Goal: Transaction & Acquisition: Purchase product/service

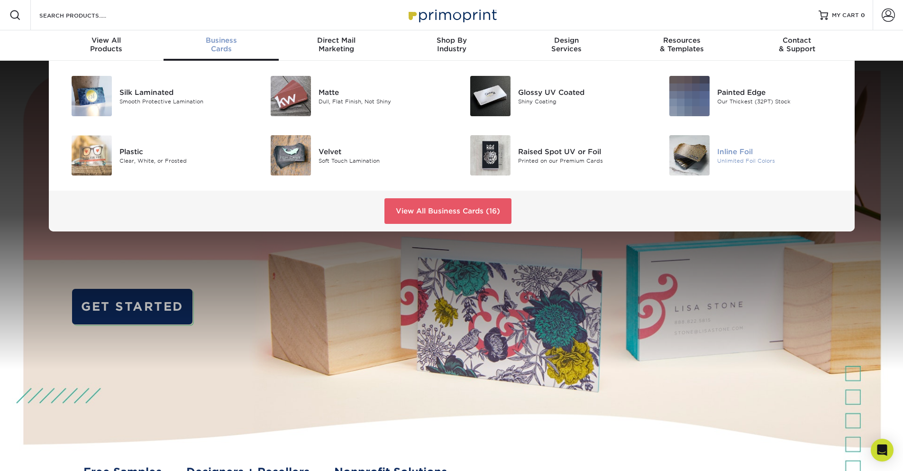
click at [748, 153] on div "Inline Foil" at bounding box center [780, 151] width 126 height 10
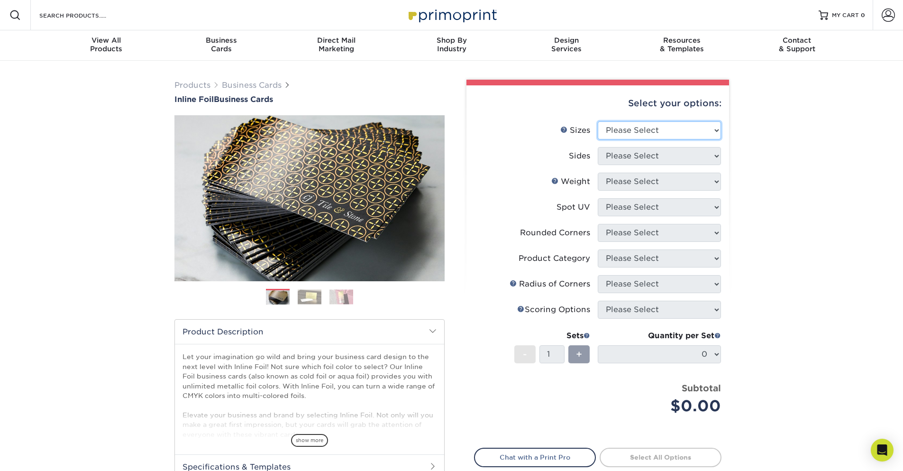
select select "2.00x3.50"
click at [598, 121] on select "Please Select 1.5" x 3.5" - Mini 1.75" x 3.5" - Mini 2" x 2" - Square 2" x 3" -…" at bounding box center [659, 130] width 123 height 18
select select "34527644-b4fd-4ffb-9092-1318eefcd9d9"
click at [598, 147] on select "Please Select Print Both Sides - Foil Back Only Print Both Sides - Foil Both Si…" at bounding box center [659, 156] width 123 height 18
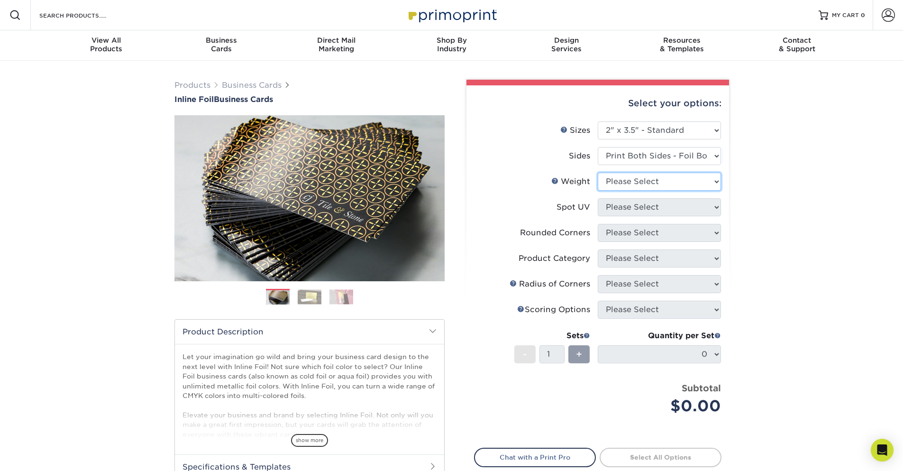
select select "16PT"
click at [598, 173] on select "Please Select 16PT" at bounding box center [659, 182] width 123 height 18
click at [598, 198] on select "Please Select No Spot UV Front and Back (Both Sides) Front Only Back Only" at bounding box center [659, 207] width 123 height 18
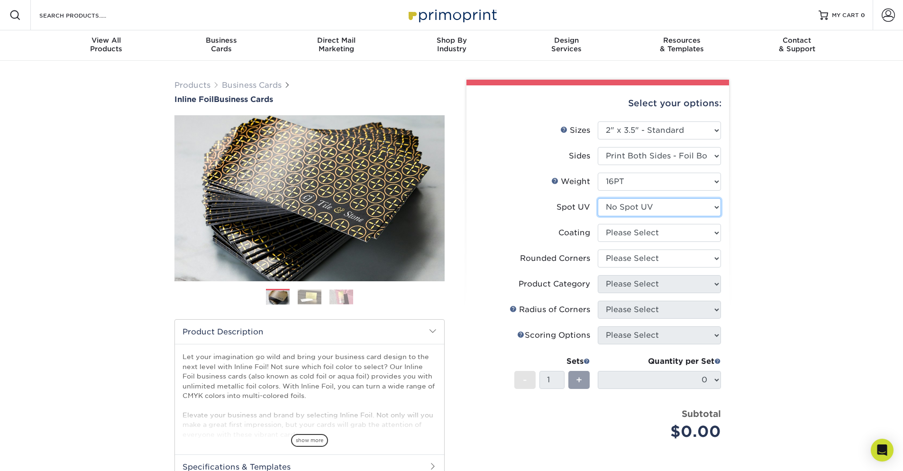
select select "0"
click at [598, 198] on select "Please Select No Spot UV Front and Back (Both Sides) Front Only Back Only" at bounding box center [659, 207] width 123 height 18
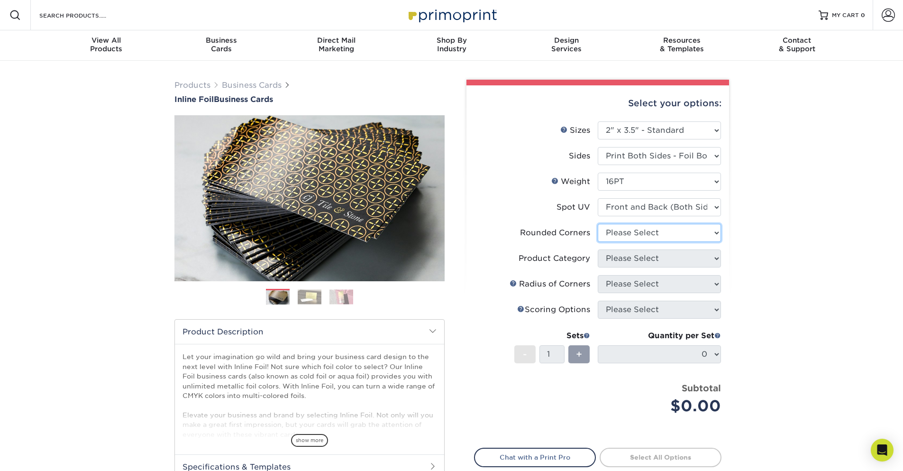
select select "0"
click at [598, 224] on select "Please Select Yes - Round 2 Corners Yes - Round 4 Corners No" at bounding box center [659, 233] width 123 height 18
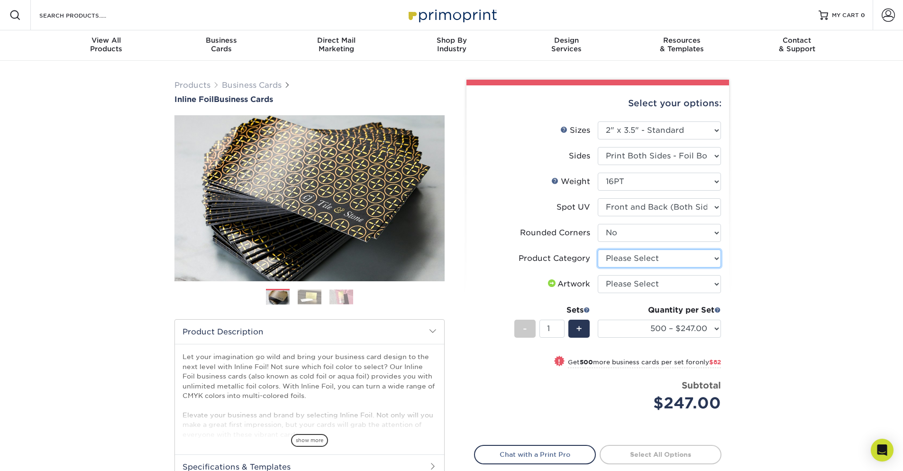
select select "3b5148f1-0588-4f88-a218-97bcfdce65c1"
click at [598, 249] on select "Please Select Business Cards" at bounding box center [659, 258] width 123 height 18
select select "upload"
click at [598, 275] on select "Please Select I will upload files I need a design - $100" at bounding box center [659, 284] width 123 height 18
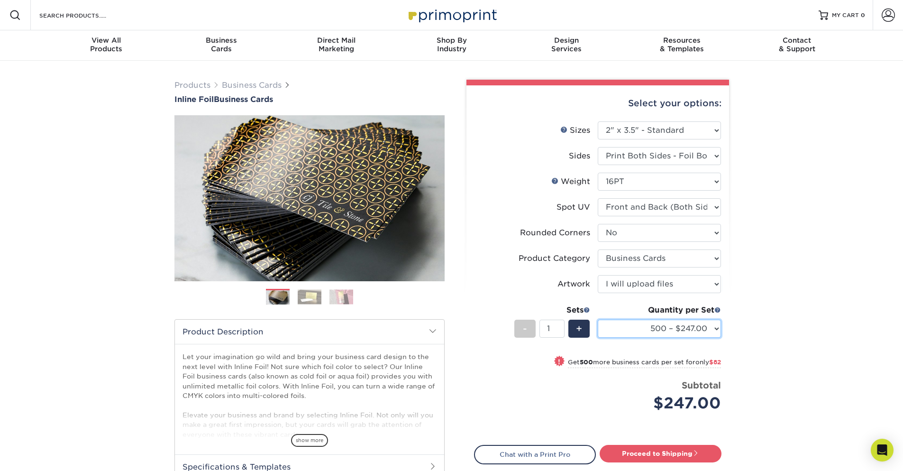
click at [654, 328] on select "500 – $247.00 1000 – $329.00 2500 – $618.00 5000 – $884.00" at bounding box center [659, 328] width 123 height 18
click at [834, 329] on div "Products Business Cards Inline Foil Business Cards Previous Next" at bounding box center [451, 314] width 903 height 506
click at [308, 297] on img at bounding box center [310, 296] width 24 height 15
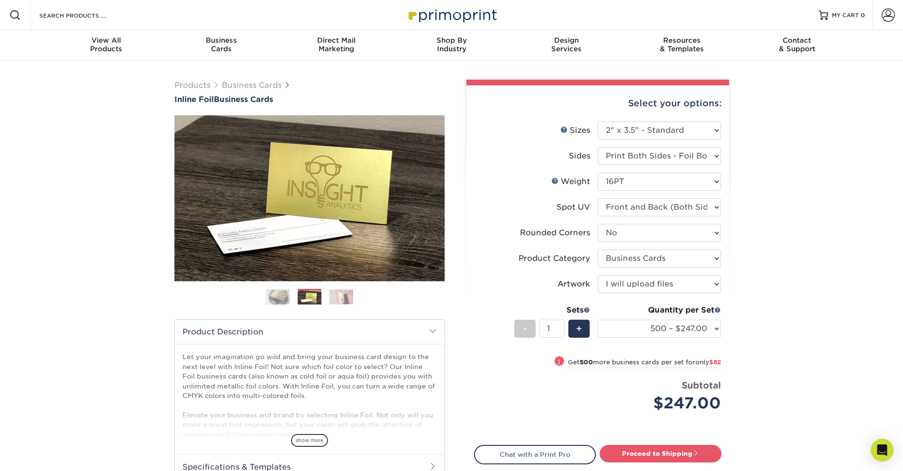
click at [341, 297] on img at bounding box center [341, 296] width 24 height 15
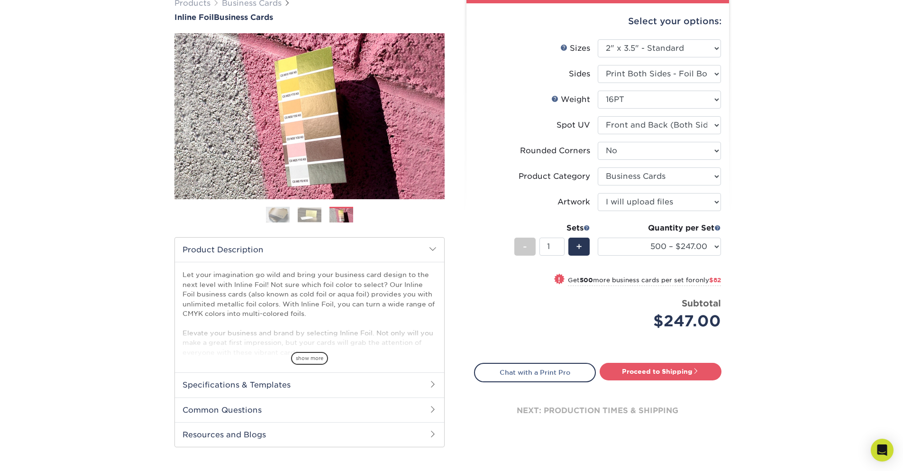
scroll to position [114, 0]
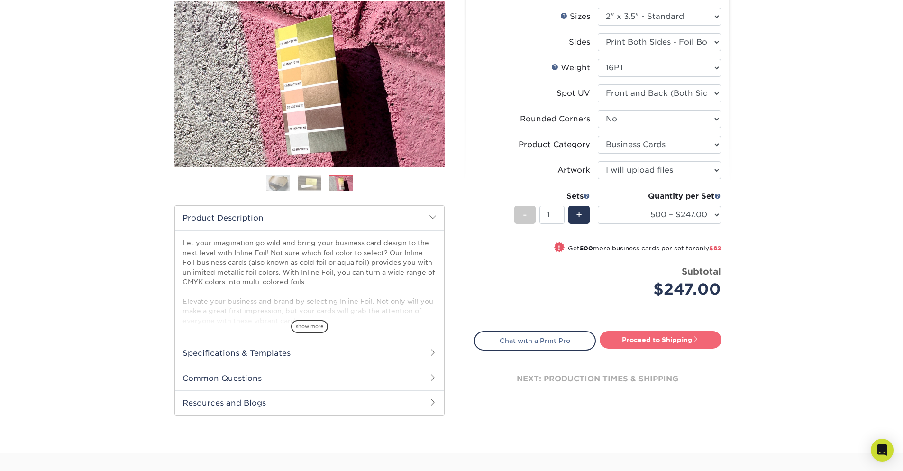
click at [639, 341] on link "Proceed to Shipping" at bounding box center [661, 339] width 122 height 17
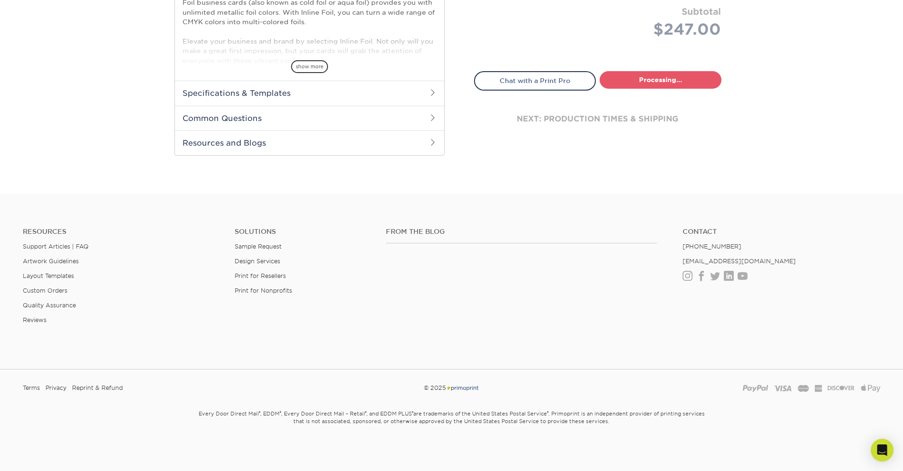
select select "cfd6dd33-ec58-4860-97ee-82685a2efcc3"
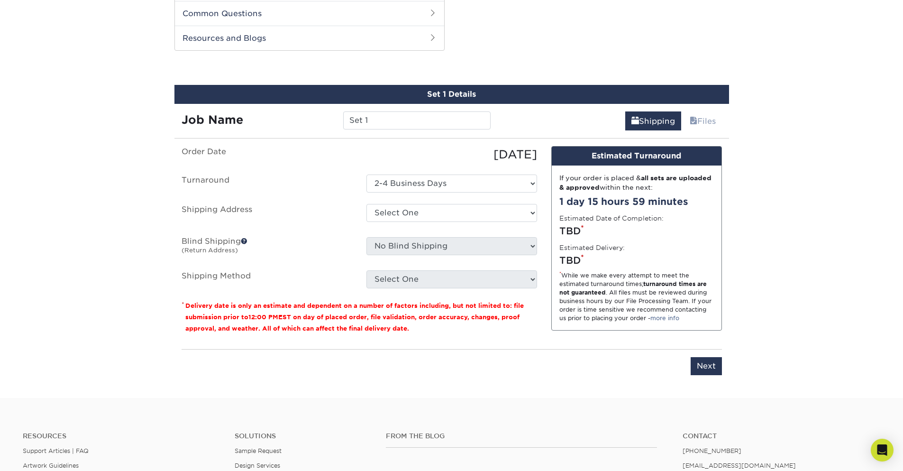
scroll to position [483, 0]
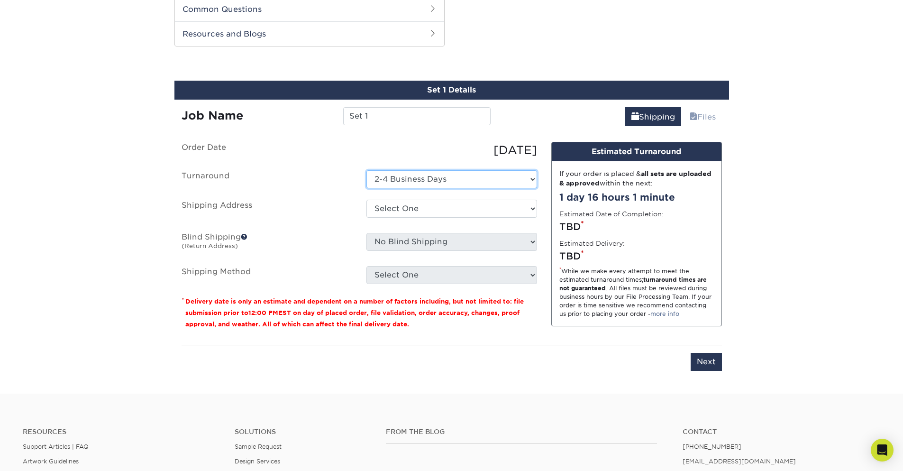
click at [491, 181] on select "Select One 2-4 Business Days" at bounding box center [451, 179] width 171 height 18
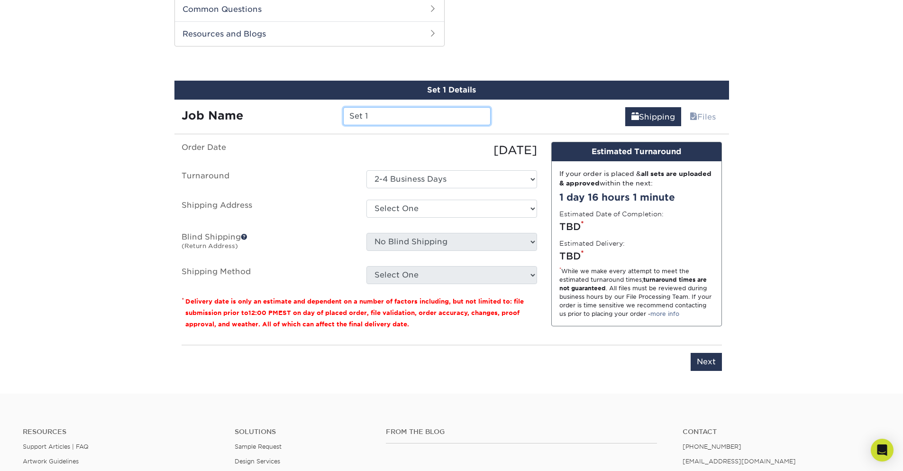
click at [368, 117] on input "Set 1" at bounding box center [416, 116] width 147 height 18
drag, startPoint x: 400, startPoint y: 203, endPoint x: 409, endPoint y: 207, distance: 9.6
click at [409, 207] on select "Select One + Add New Address - Login" at bounding box center [451, 209] width 171 height 18
select select "newaddress"
click at [366, 200] on select "Select One + Add New Address - Login" at bounding box center [451, 209] width 171 height 18
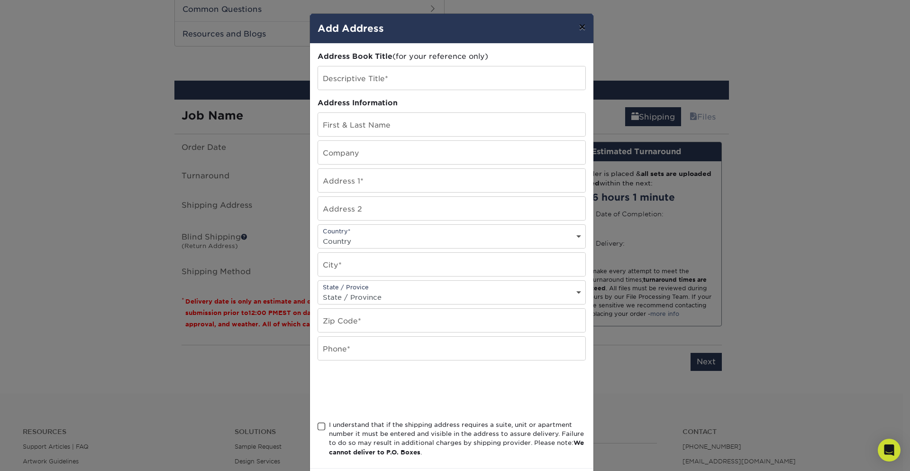
click at [577, 28] on button "×" at bounding box center [582, 27] width 22 height 27
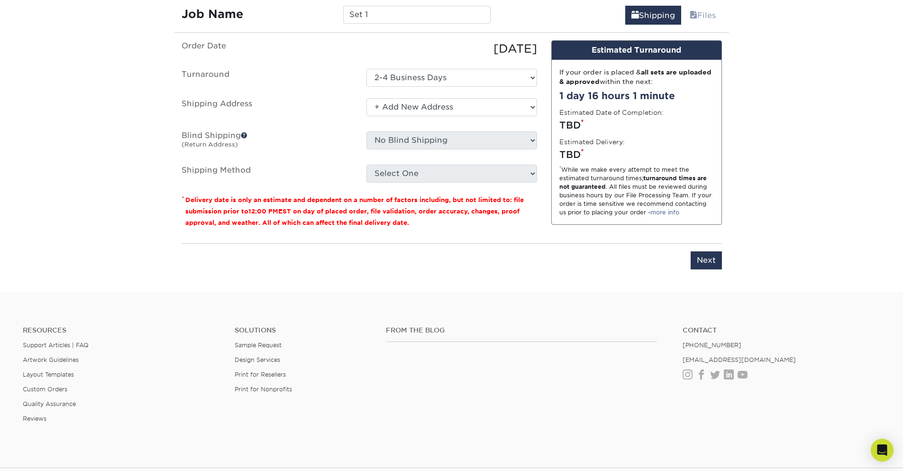
scroll to position [596, 0]
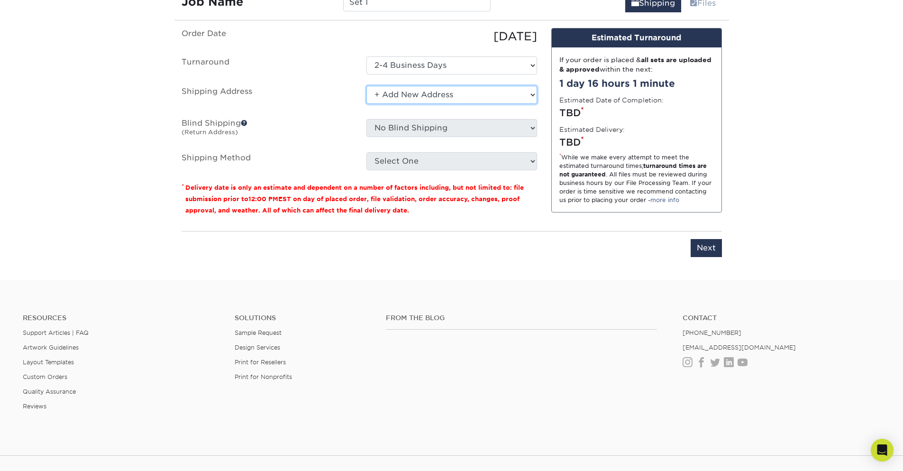
drag, startPoint x: 447, startPoint y: 95, endPoint x: 532, endPoint y: 255, distance: 180.9
click at [485, 255] on div "You've choosen mailing services! If you have a csv address list please upload i…" at bounding box center [452, 148] width 540 height 240
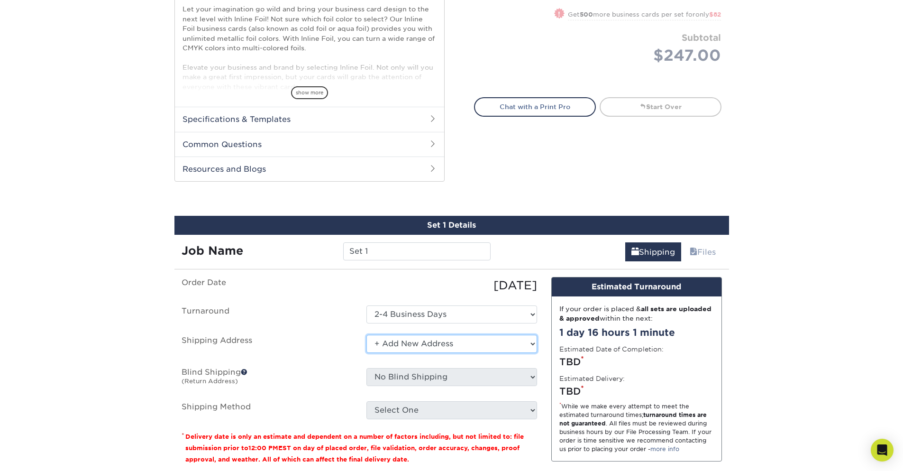
scroll to position [312, 0]
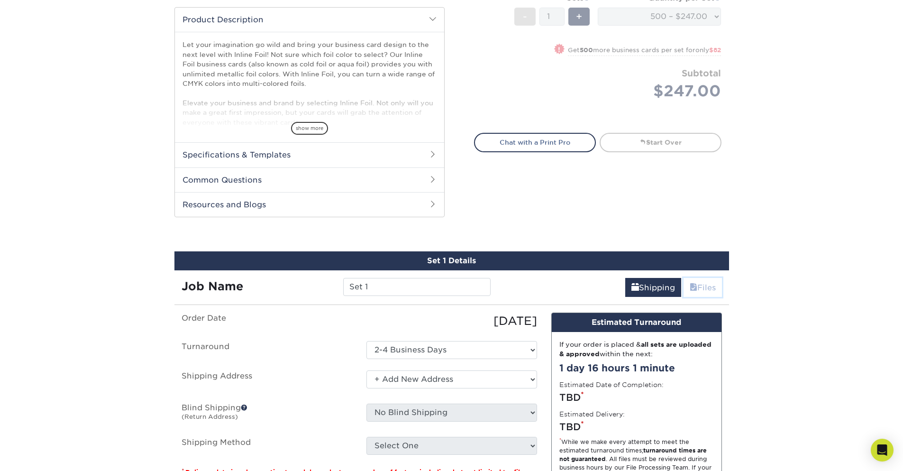
click at [690, 286] on span at bounding box center [694, 287] width 8 height 9
click at [701, 286] on link "Files" at bounding box center [703, 287] width 38 height 19
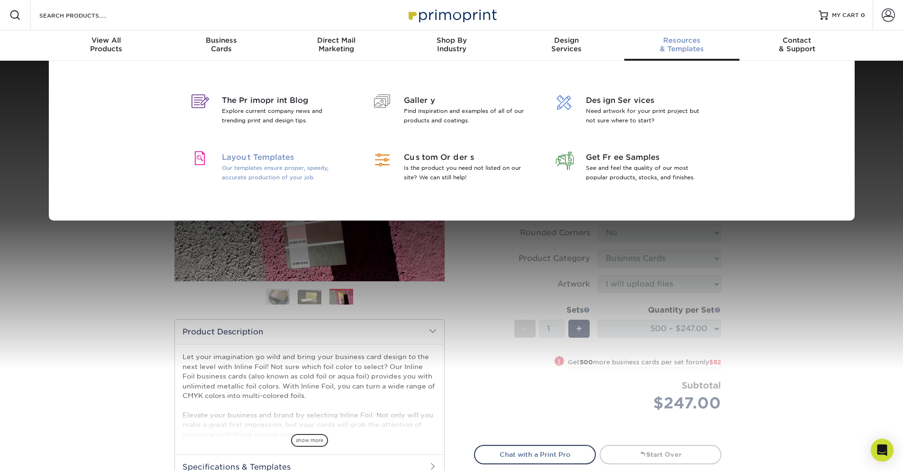
click at [271, 172] on p "Our templates ensure proper, speedy, accurate production of your job." at bounding box center [283, 172] width 123 height 19
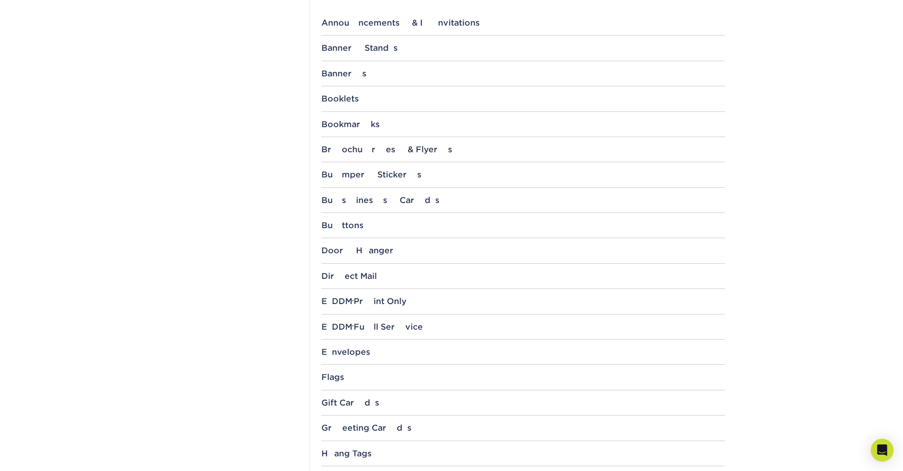
scroll to position [398, 0]
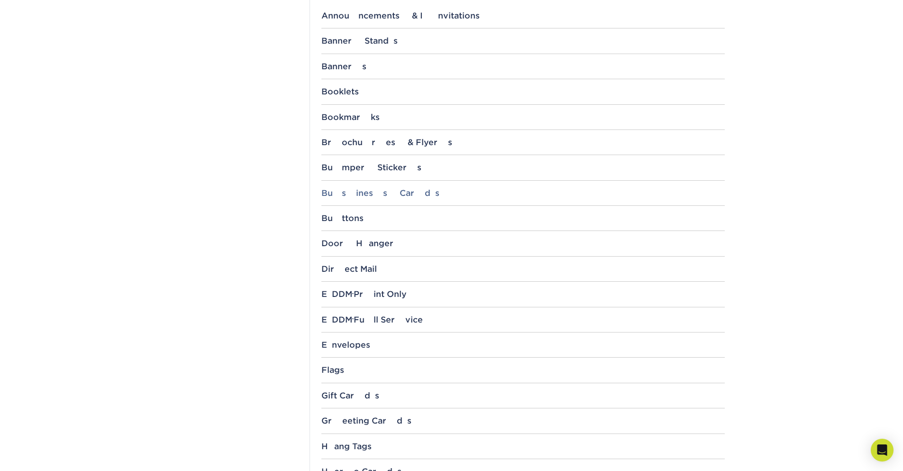
click at [345, 194] on div "Business Cards" at bounding box center [522, 192] width 403 height 9
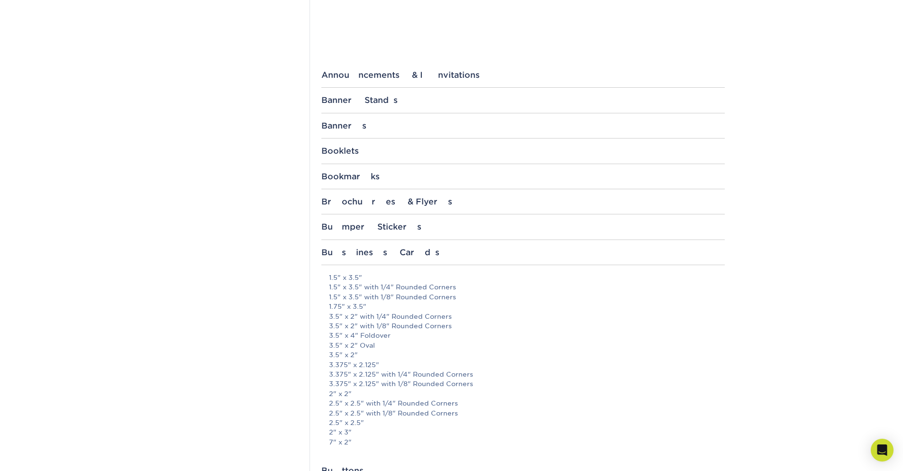
scroll to position [0, 0]
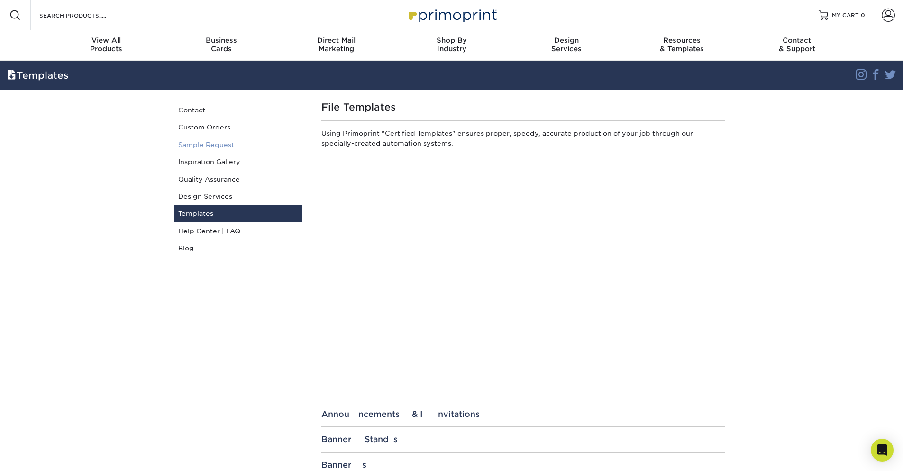
click at [214, 146] on link "Sample Request" at bounding box center [238, 144] width 128 height 17
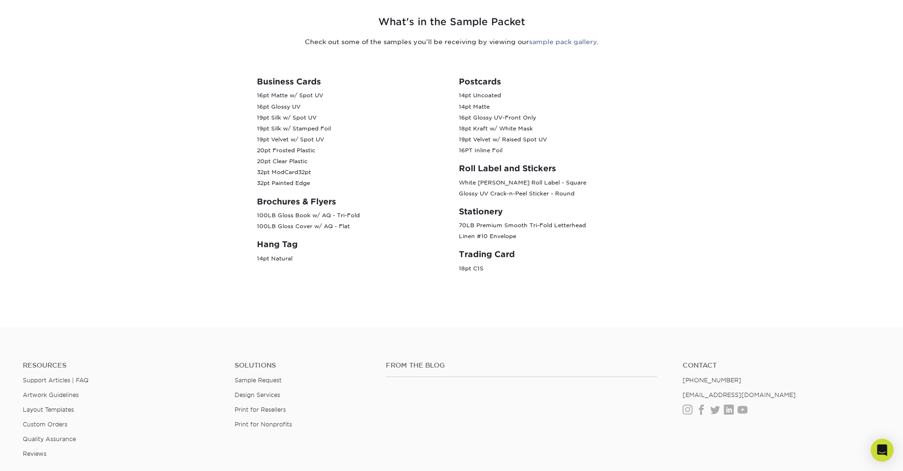
scroll to position [520, 0]
